Goal: Find specific page/section: Find specific page/section

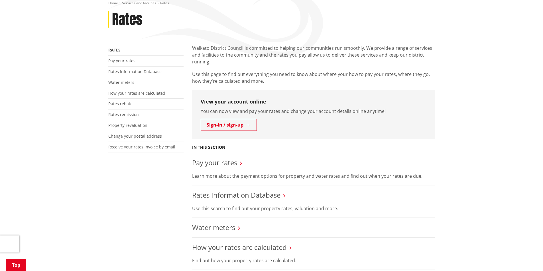
scroll to position [76, 0]
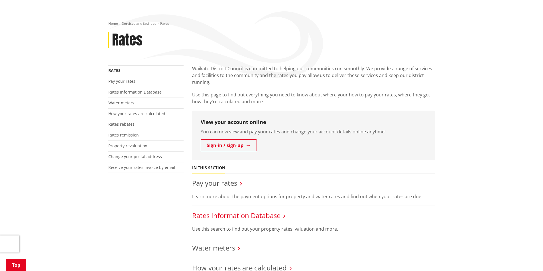
click at [269, 211] on link "Rates Information Database" at bounding box center [236, 215] width 88 height 9
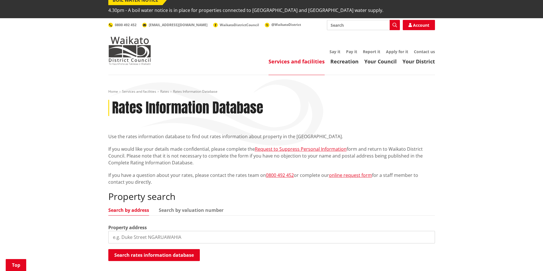
scroll to position [152, 0]
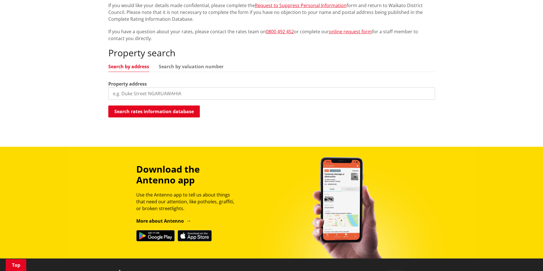
click at [155, 87] on input "search" at bounding box center [271, 93] width 326 height 13
click at [179, 64] on link "Search by valuation number" at bounding box center [191, 66] width 65 height 5
click at [172, 87] on input "search" at bounding box center [271, 93] width 326 height 13
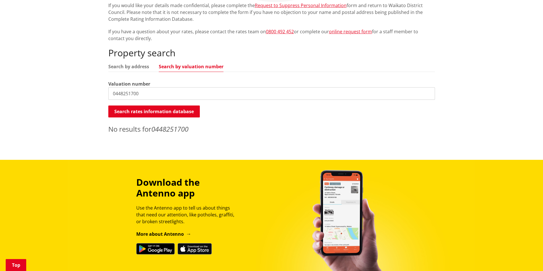
click at [114, 87] on input "0448251700" at bounding box center [271, 93] width 326 height 13
click at [135, 50] on div "Property search Search by address Search by valuation number Valuation number 4…" at bounding box center [271, 91] width 326 height 87
click at [132, 64] on link "Search by address" at bounding box center [128, 66] width 41 height 5
drag, startPoint x: 152, startPoint y: 83, endPoint x: 95, endPoint y: 108, distance: 62.0
click at [42, 88] on div "Home Services and facilities Rates Rates Information Database Rates Information…" at bounding box center [271, 45] width 543 height 229
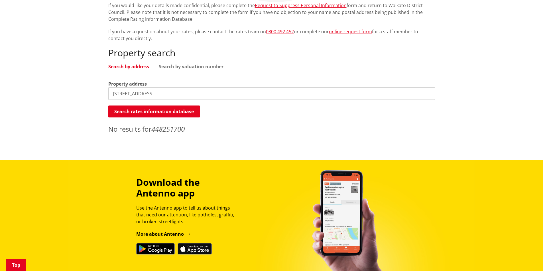
type input "[STREET_ADDRESS]"
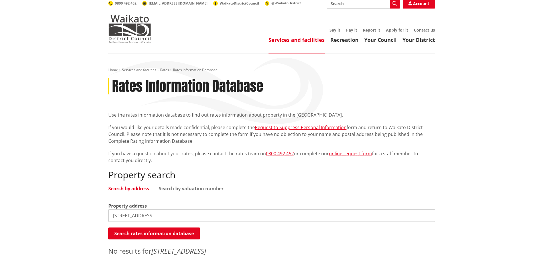
scroll to position [0, 0]
